Goal: Complete application form

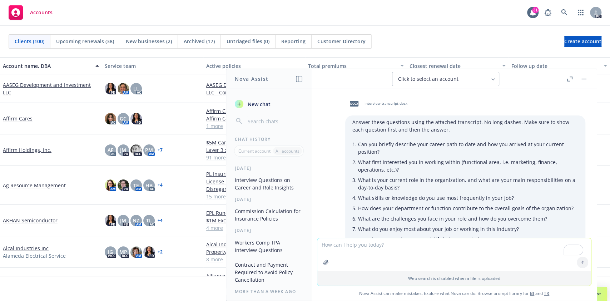
scroll to position [141, 0]
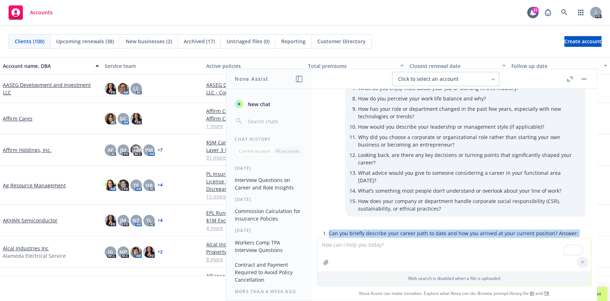
click at [569, 76] on button "button" at bounding box center [569, 79] width 9 height 9
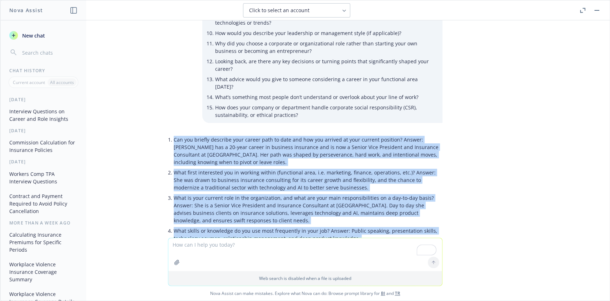
scroll to position [169, 0]
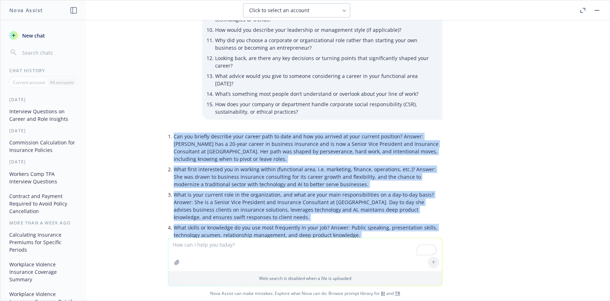
click at [174, 262] on icon "button" at bounding box center [176, 262] width 5 height 5
click at [354, 172] on p "What first interested you in working within (functional area, i.e. marketing, f…" at bounding box center [308, 176] width 269 height 23
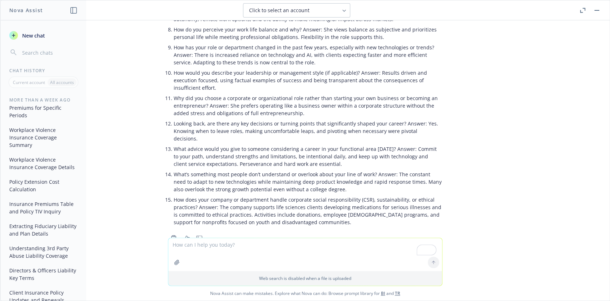
scroll to position [0, 0]
